Goal: Information Seeking & Learning: Learn about a topic

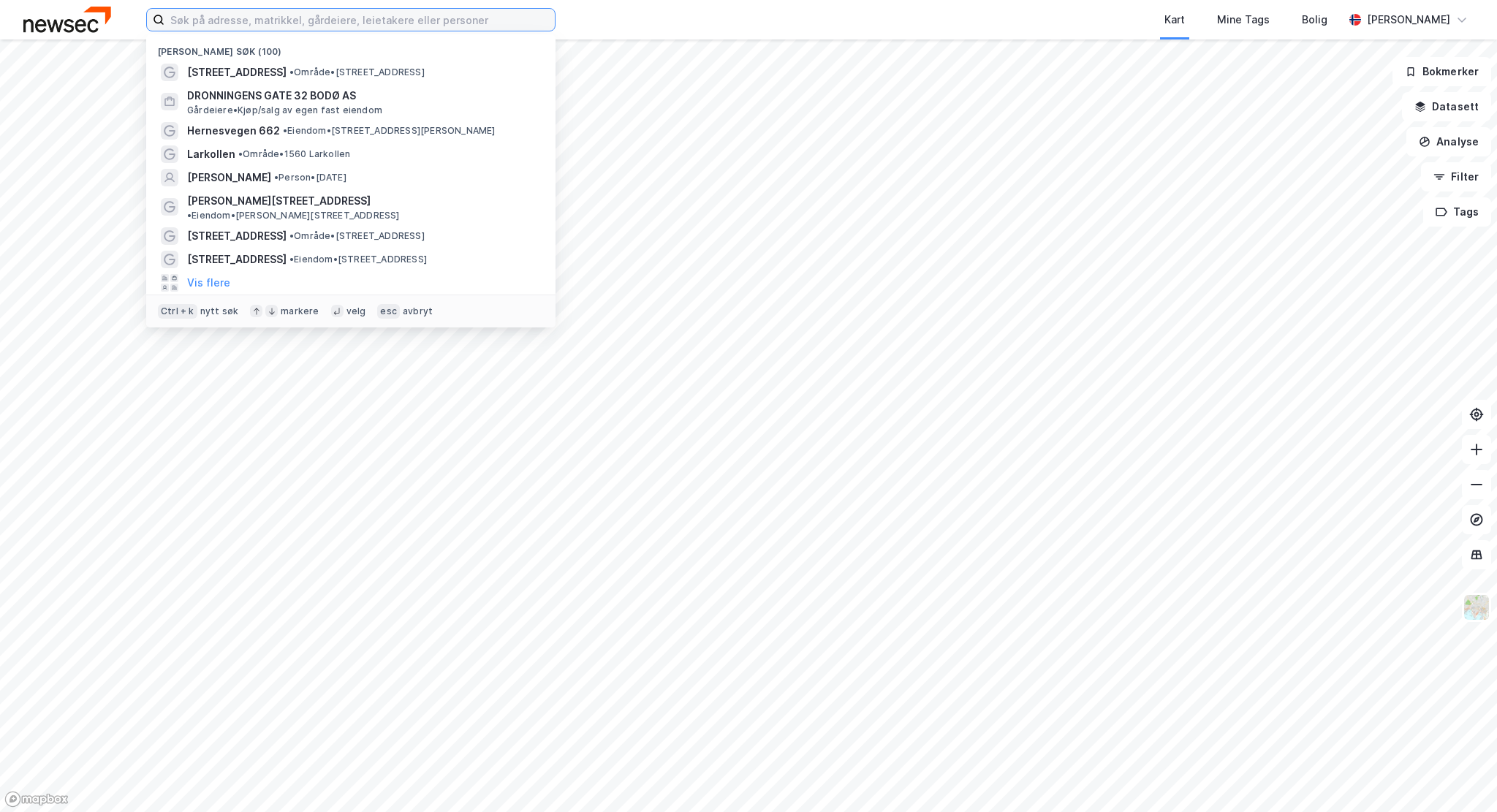
click at [240, 19] on input at bounding box center [360, 19] width 390 height 22
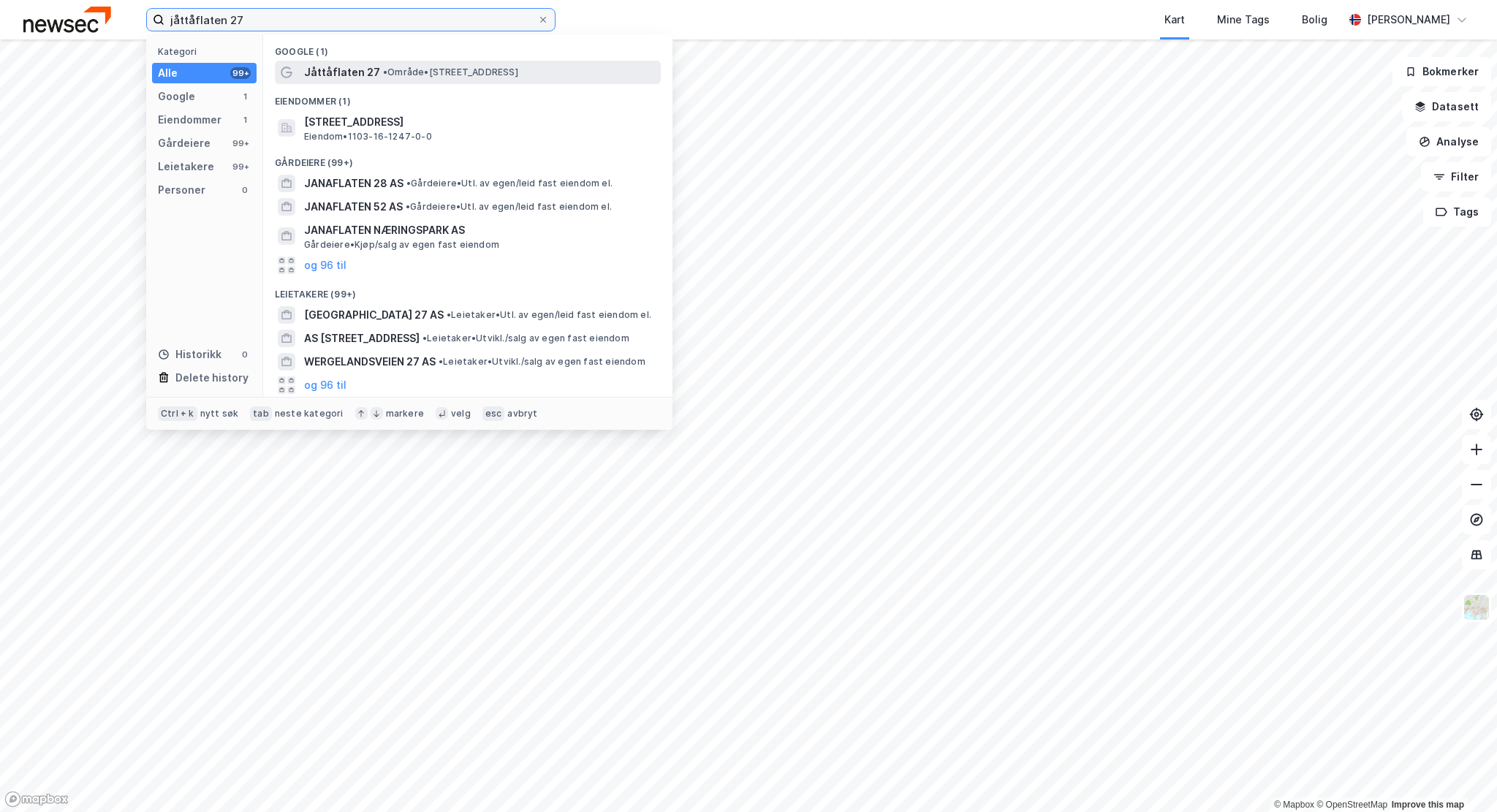
type input "jåttåflaten 27"
click at [400, 66] on span "• Område • [STREET_ADDRESS]" at bounding box center [450, 72] width 135 height 12
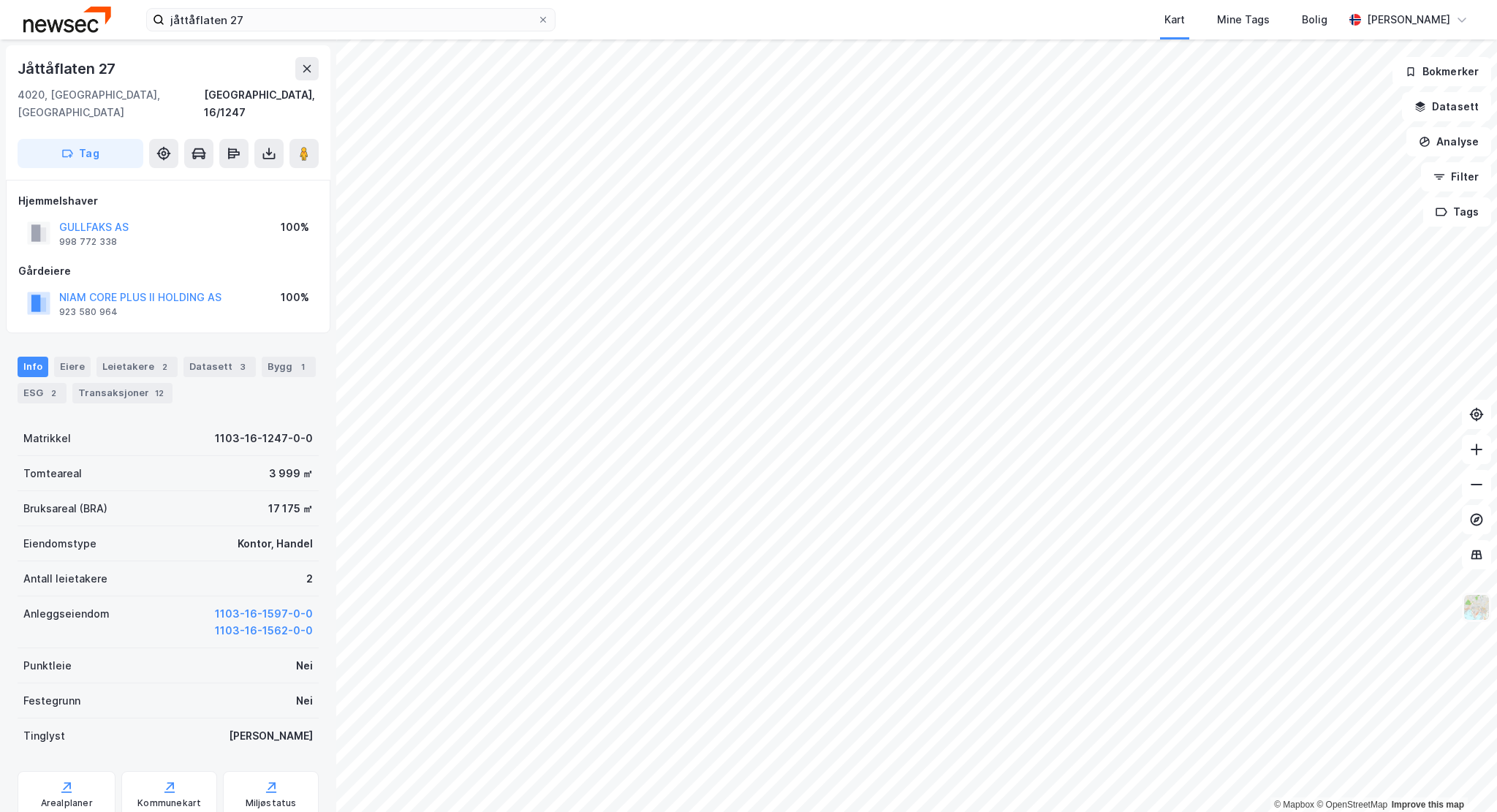
click at [1483, 620] on img at bounding box center [1476, 606] width 28 height 28
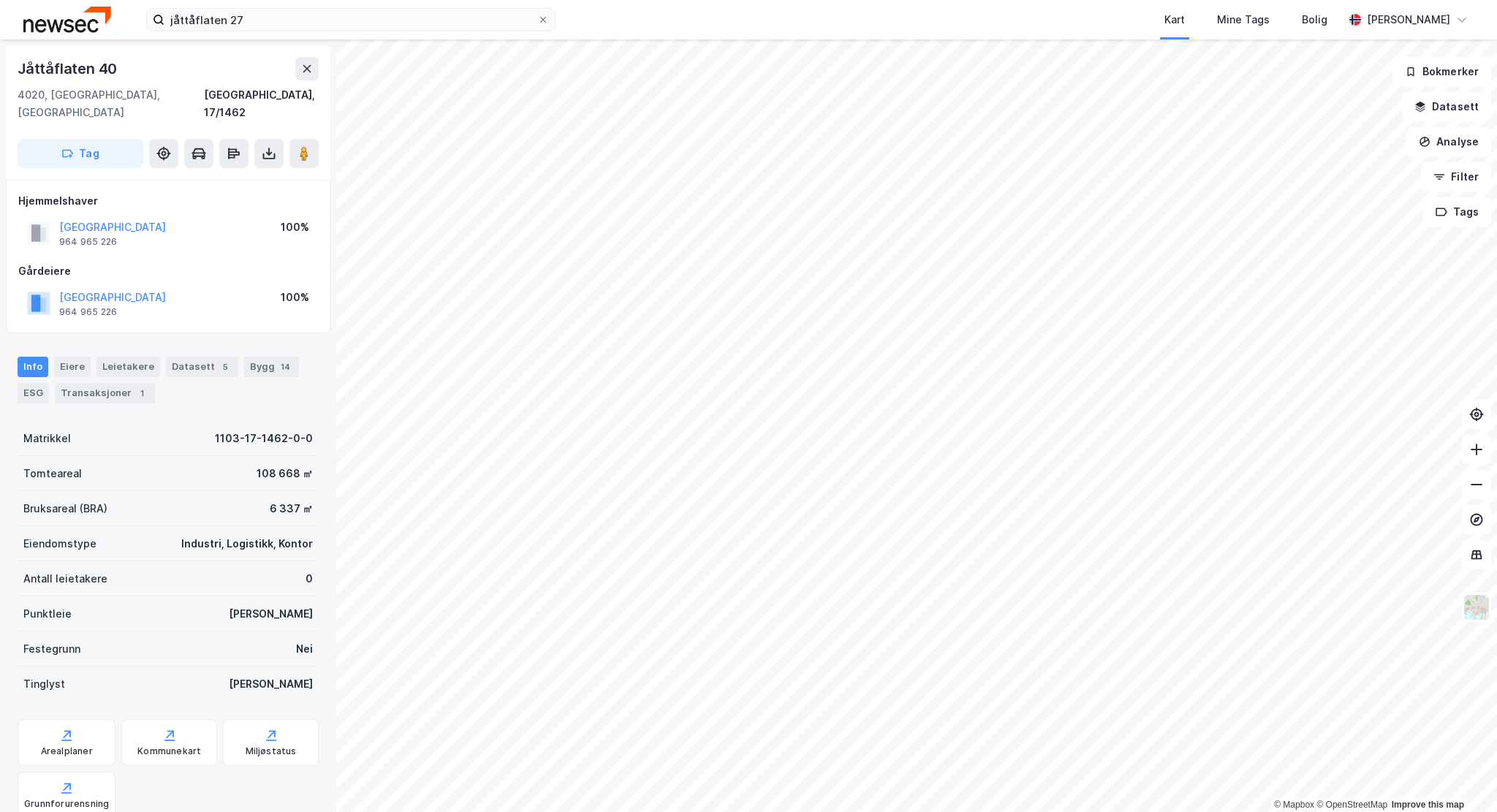
click at [414, 0] on html "jåttåflaten 27 Kart Mine Tags Bolig [PERSON_NAME] © Mapbox © OpenStreetMap Impr…" at bounding box center [748, 406] width 1497 height 812
click at [301, 811] on html "jåttåflaten 27 Kart Mine Tags Bolig [PERSON_NAME] © Mapbox © OpenStreetMap Impr…" at bounding box center [748, 406] width 1497 height 812
